Goal: Information Seeking & Learning: Learn about a topic

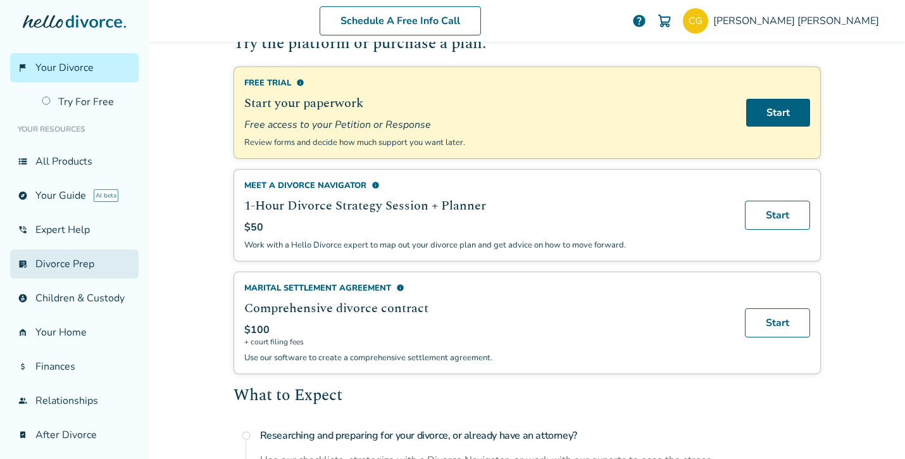
scroll to position [36, 0]
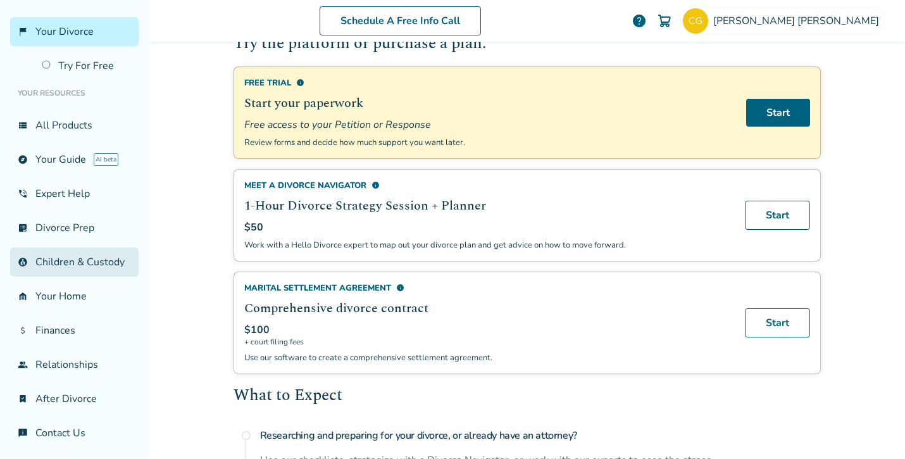
click at [66, 258] on link "account_child Children & Custody" at bounding box center [74, 261] width 128 height 29
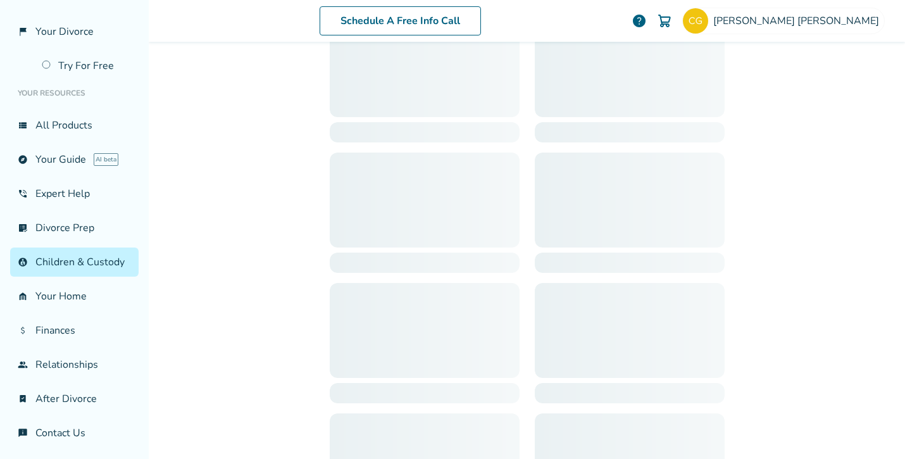
scroll to position [62, 0]
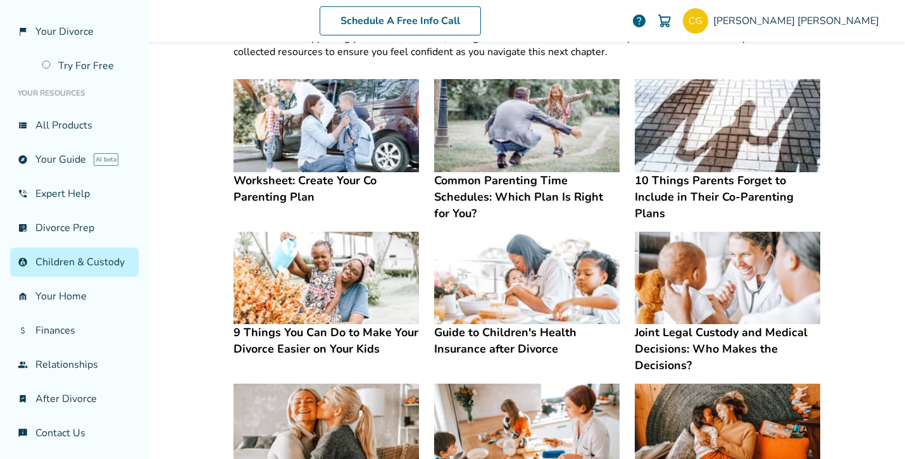
click at [685, 187] on h4 "10 Things Parents Forget to Include in Their Co-Parenting Plans" at bounding box center [727, 196] width 185 height 49
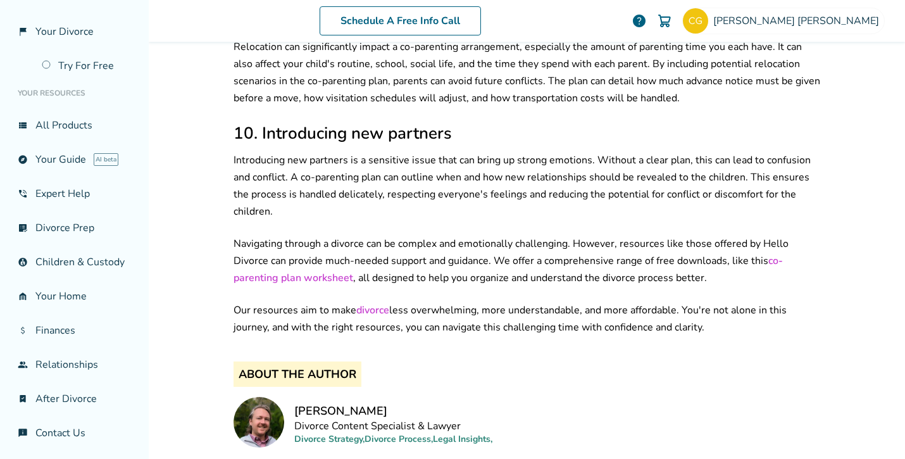
scroll to position [1672, 0]
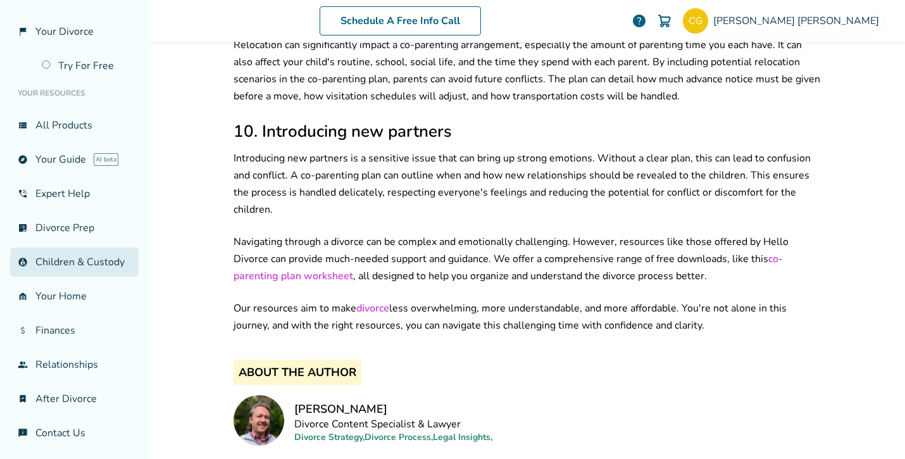
click at [77, 256] on link "account_child Children & Custody" at bounding box center [74, 261] width 128 height 29
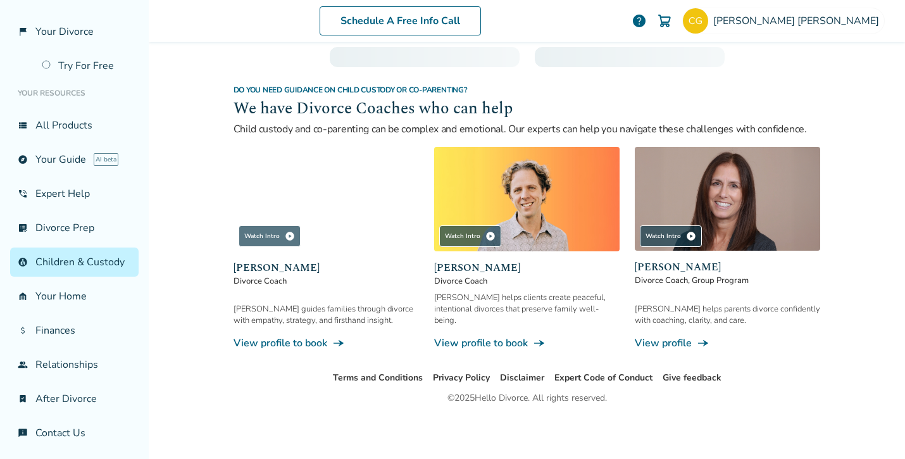
scroll to position [62, 0]
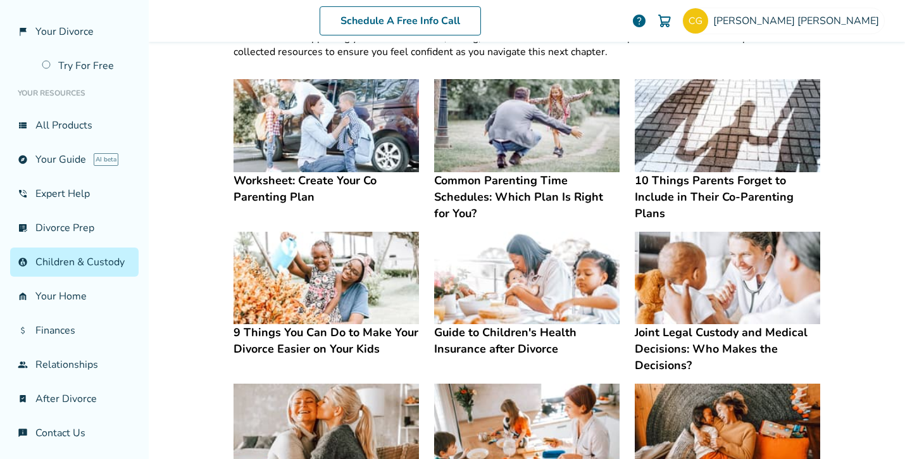
click at [659, 179] on h4 "10 Things Parents Forget to Include in Their Co-Parenting Plans" at bounding box center [727, 196] width 185 height 49
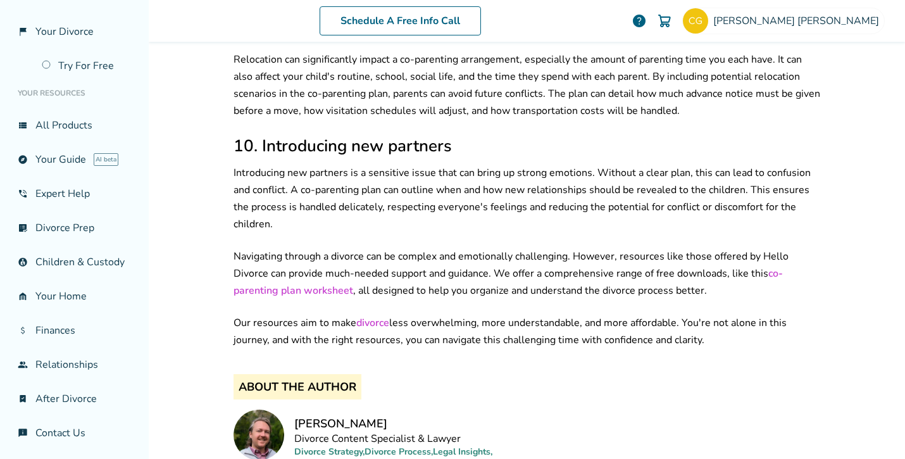
scroll to position [1668, 0]
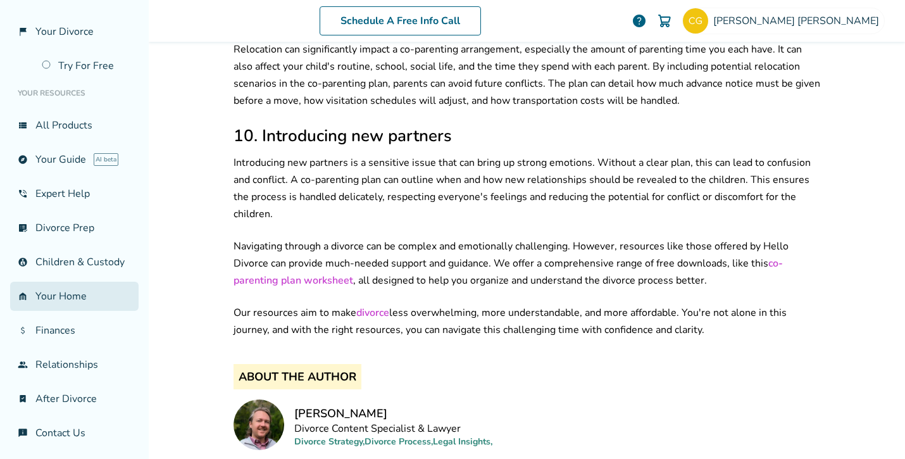
click at [65, 299] on link "garage_home Your Home" at bounding box center [74, 296] width 128 height 29
